Goal: Information Seeking & Learning: Learn about a topic

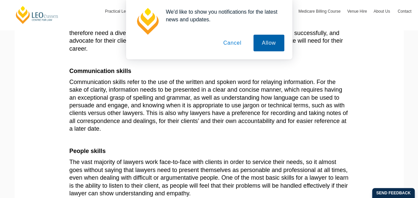
click at [264, 43] on button "Allow" at bounding box center [269, 43] width 31 height 17
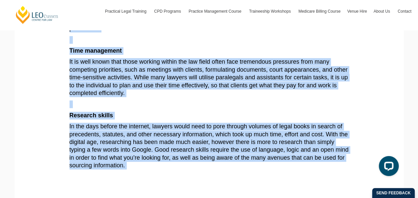
scroll to position [518, 0]
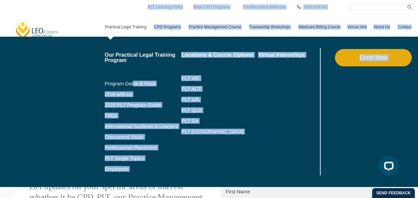
drag, startPoint x: 69, startPoint y: 43, endPoint x: 134, endPoint y: 63, distance: 67.8
click at [134, 63] on div "[PERSON_NAME] Centre for Law Search here Practical Legal Training Our Practical…" at bounding box center [209, 46] width 418 height 1128
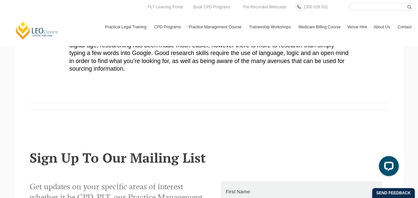
click at [81, 12] on div "[PERSON_NAME] Centre for Law Search here Practical Legal Training Our Practical…" at bounding box center [209, 19] width 412 height 33
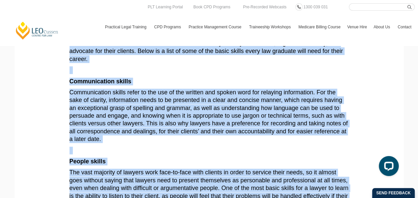
scroll to position [0, 0]
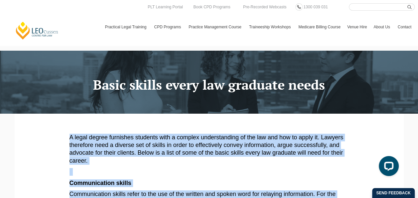
drag, startPoint x: 133, startPoint y: 120, endPoint x: 63, endPoint y: 136, distance: 71.1
drag, startPoint x: 63, startPoint y: 136, endPoint x: 88, endPoint y: 141, distance: 25.2
copy article "L ipsum dolors ametconse adipisci elit s doeiusm temporincidid ut lab etd mag a…"
